Goal: Navigation & Orientation: Find specific page/section

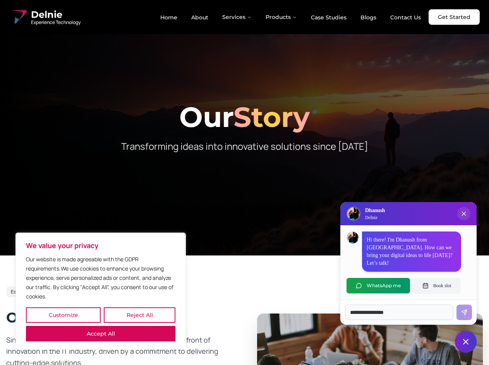
click at [63, 315] on button "Customize" at bounding box center [63, 314] width 75 height 15
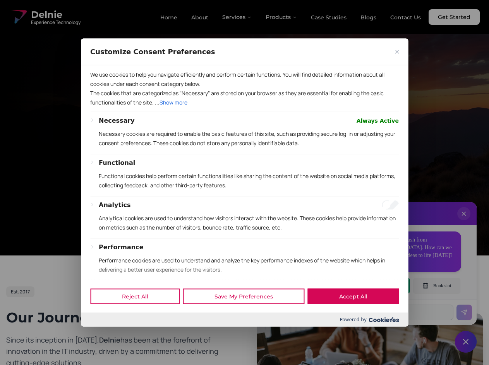
click at [139, 315] on div at bounding box center [244, 182] width 489 height 365
click at [101, 88] on p "We use cookies to help you navigate efficiently and perform certain functions. …" at bounding box center [244, 79] width 308 height 19
click at [244, 154] on div "Necessary Always Active Necessary cookies are required to enable the basic feat…" at bounding box center [249, 135] width 300 height 38
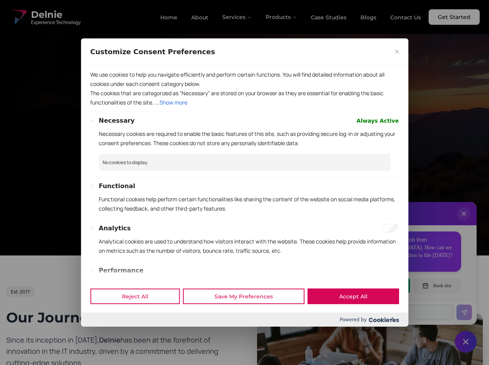
click at [237, 17] on div at bounding box center [244, 182] width 489 height 365
click at [281, 17] on div at bounding box center [244, 182] width 489 height 365
click at [463, 221] on div at bounding box center [244, 182] width 489 height 365
click at [378, 285] on div "Reject All Save My Preferences Accept All" at bounding box center [244, 296] width 327 height 33
click at [436, 285] on div at bounding box center [244, 182] width 489 height 365
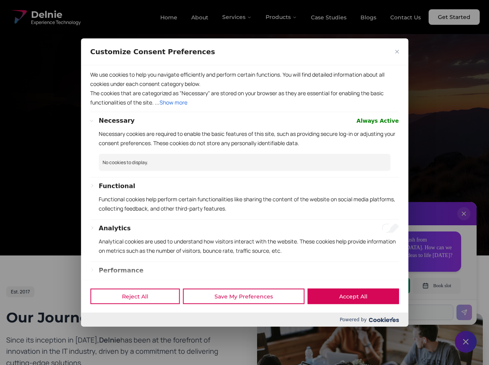
click at [465, 342] on div at bounding box center [244, 182] width 489 height 365
